Goal: Information Seeking & Learning: Learn about a topic

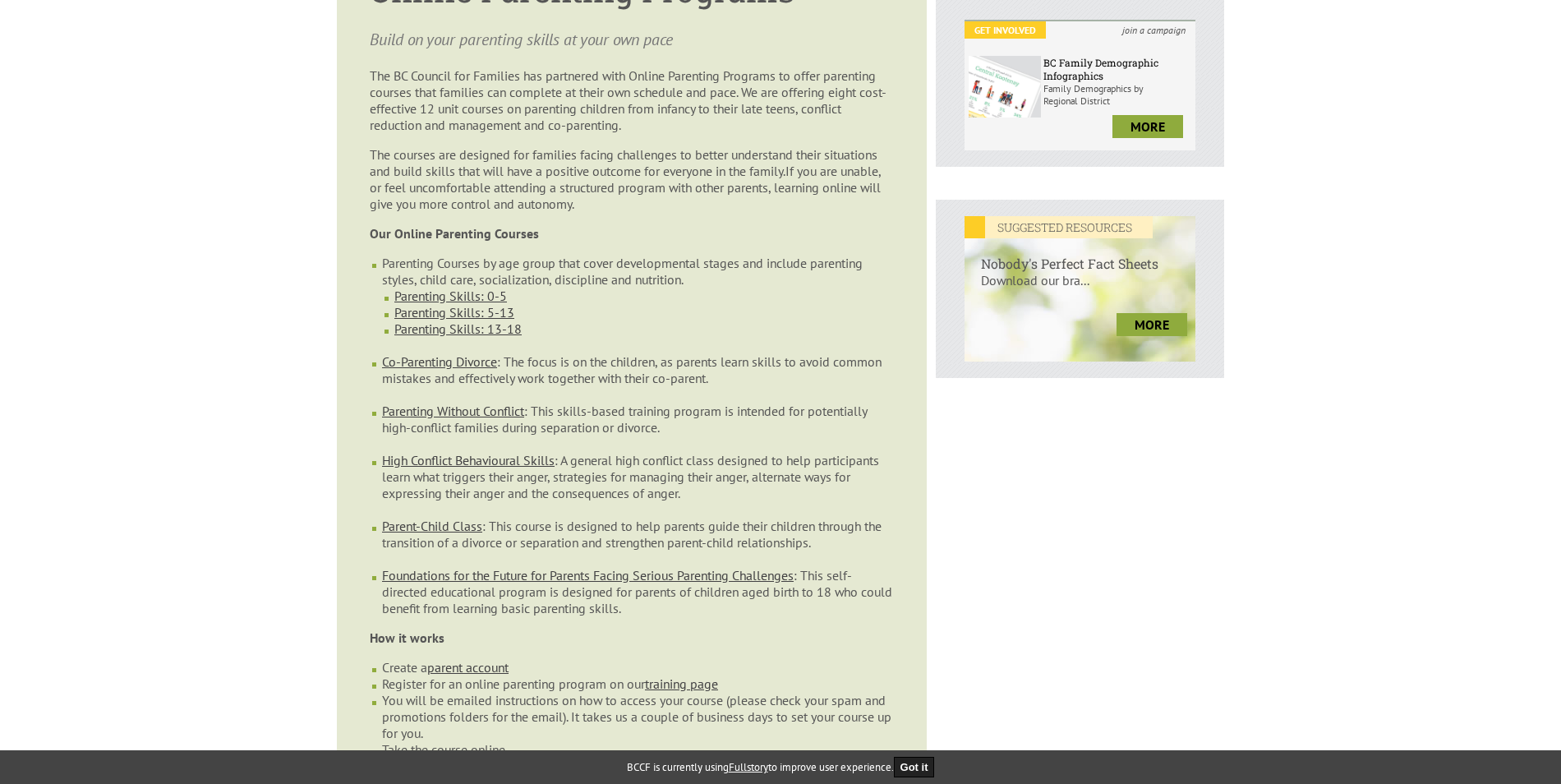
scroll to position [575, 0]
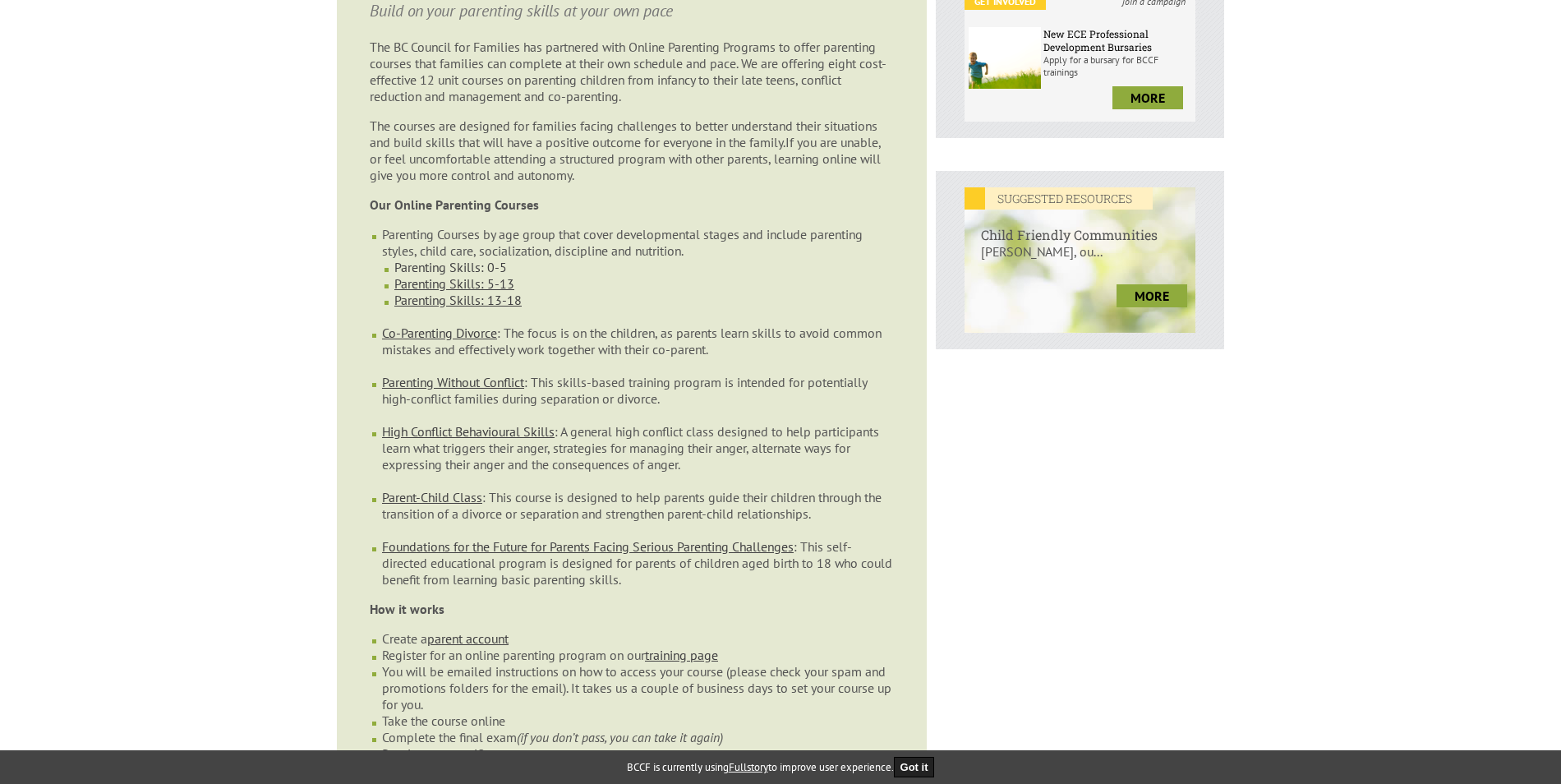
click at [469, 259] on link "Parenting Skills: 0-5" at bounding box center [450, 267] width 113 height 17
click at [462, 489] on link "Parent-Child Class" at bounding box center [433, 498] width 100 height 17
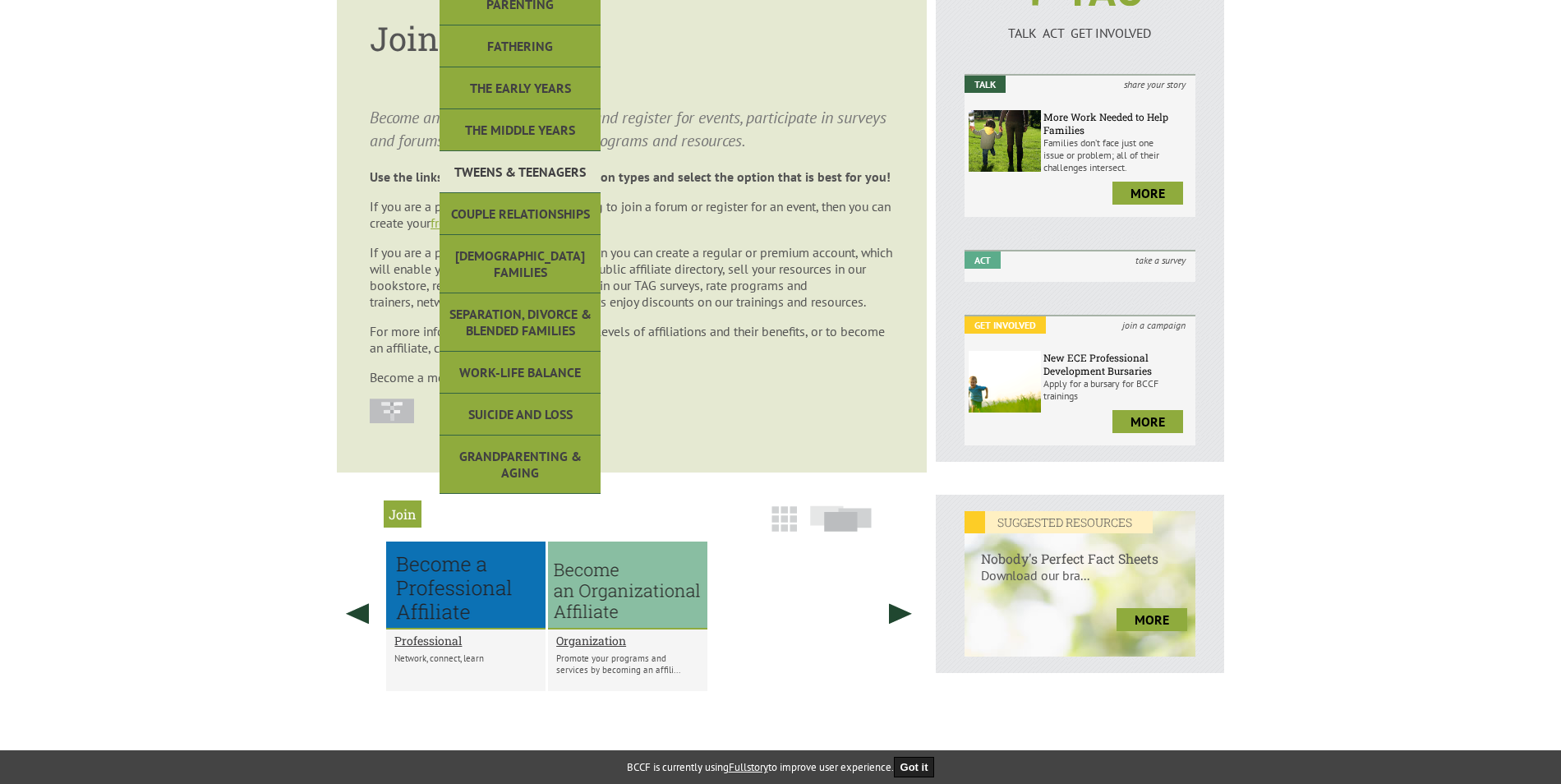
scroll to position [246, 0]
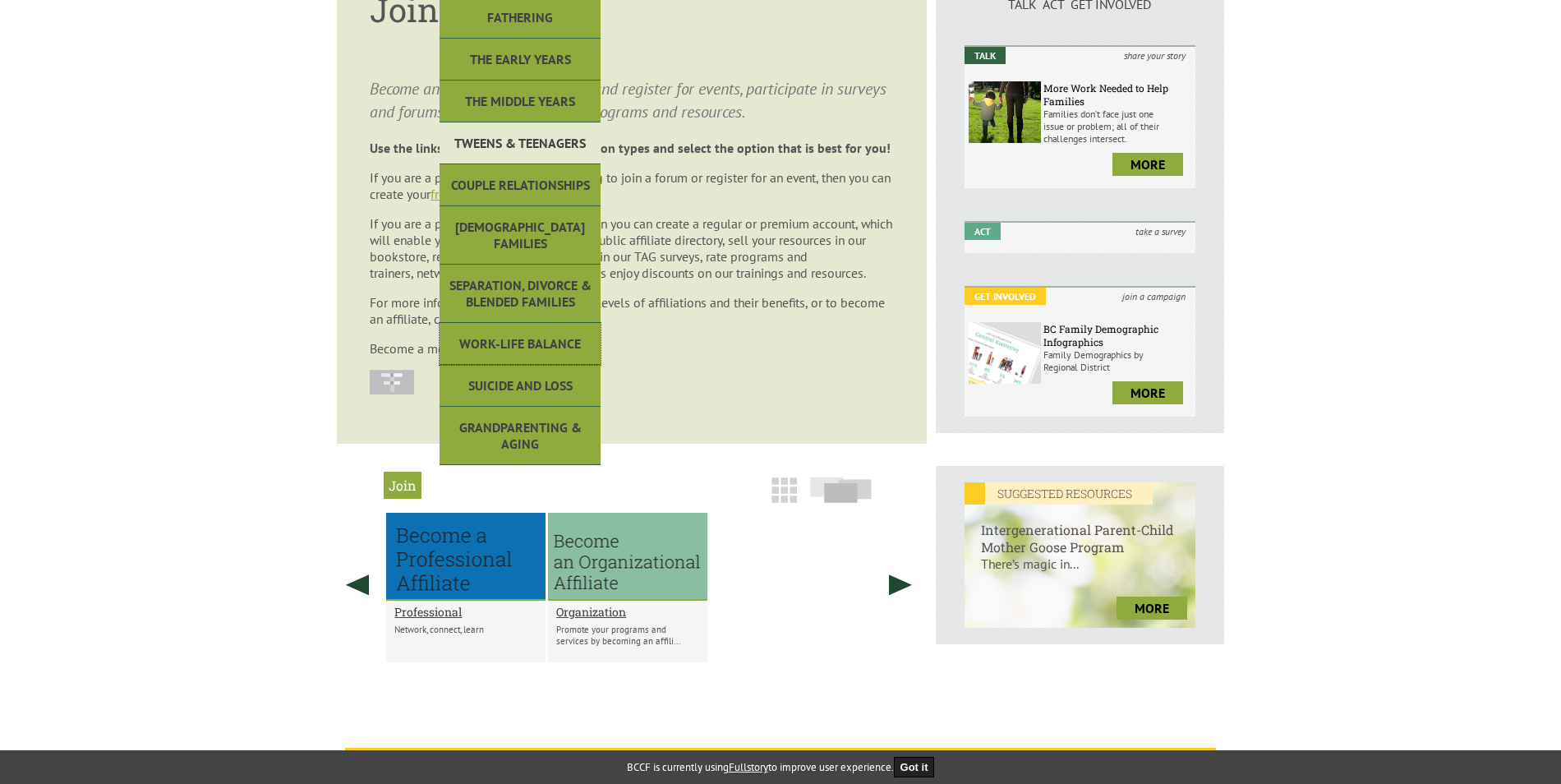
click at [567, 323] on link "Work-Life Balance" at bounding box center [520, 343] width 161 height 42
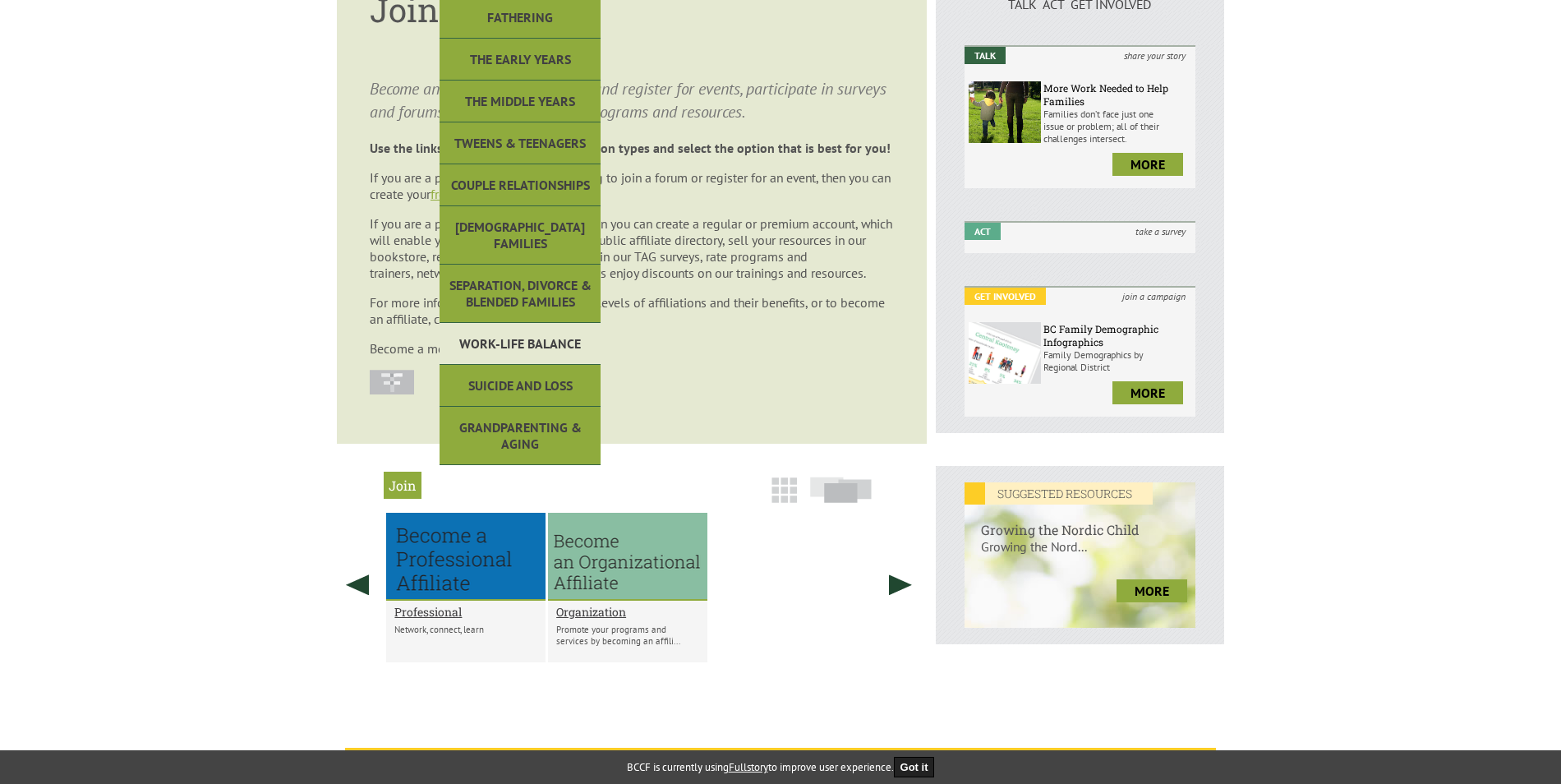
click at [547, 323] on link "Work-Life Balance" at bounding box center [520, 343] width 161 height 42
